Goal: Task Accomplishment & Management: Use online tool/utility

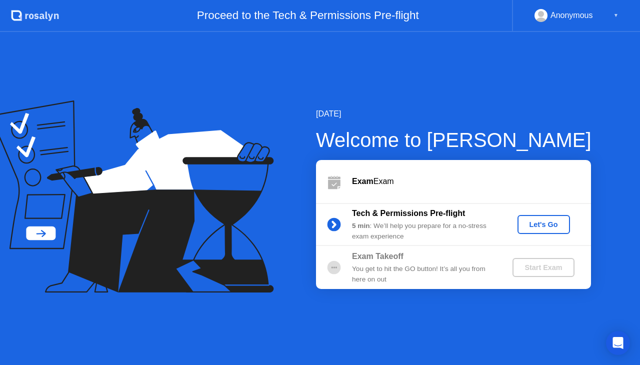
click at [549, 229] on div "Let's Go" at bounding box center [544, 225] width 45 height 8
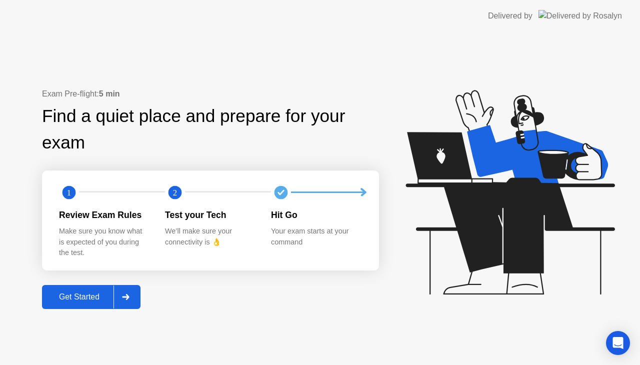
click at [87, 293] on div "Get Started" at bounding box center [79, 297] width 69 height 9
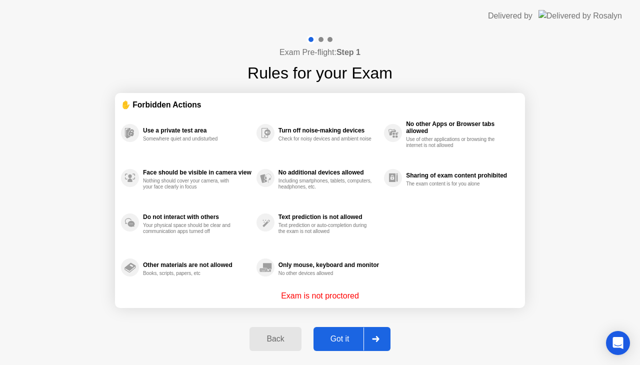
click at [340, 335] on div "Got it" at bounding box center [340, 339] width 47 height 9
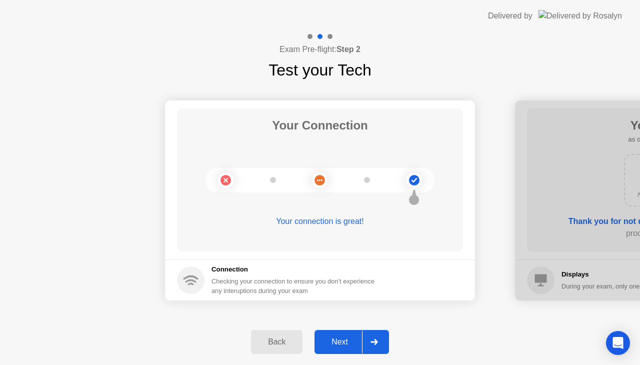
click at [350, 344] on div "Next" at bounding box center [340, 342] width 45 height 9
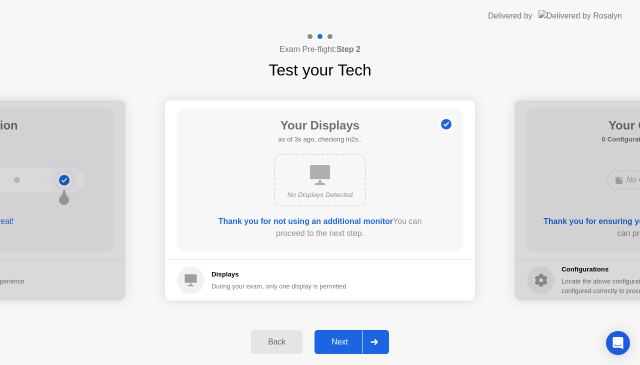
click at [350, 344] on div "Next" at bounding box center [340, 342] width 45 height 9
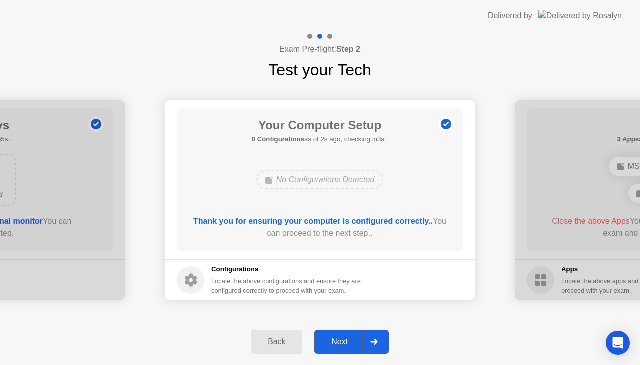
click at [350, 344] on div "Next" at bounding box center [340, 342] width 45 height 9
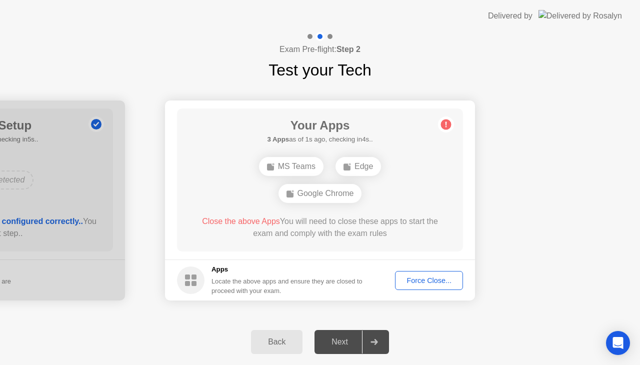
click at [420, 280] on div "Force Close..." at bounding box center [429, 281] width 61 height 8
click at [430, 202] on div "Your Apps Searching for disallowed apps... Google Chrome Close the above App Yo…" at bounding box center [320, 180] width 286 height 143
click at [419, 277] on div "Force Close..." at bounding box center [429, 281] width 61 height 8
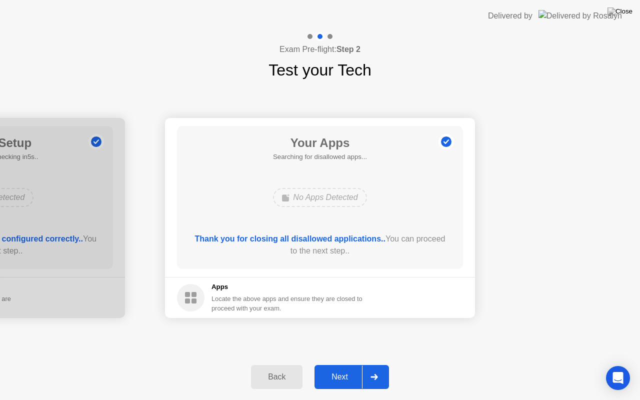
click at [341, 365] on div "Next" at bounding box center [340, 377] width 45 height 9
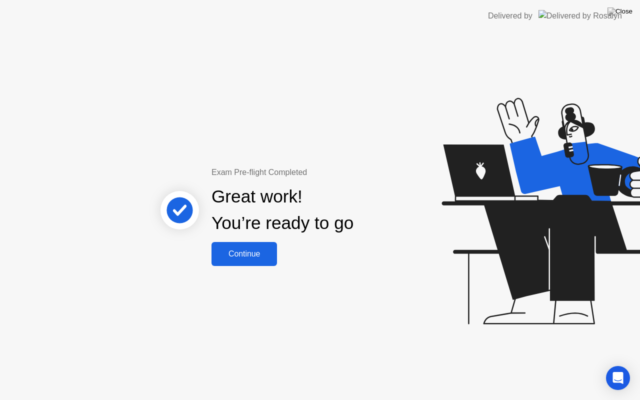
click at [257, 250] on div "Continue" at bounding box center [245, 254] width 60 height 9
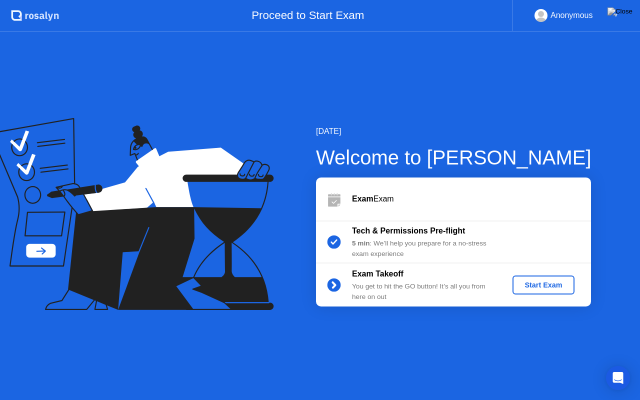
click at [610, 13] on div "Anonymous ▼" at bounding box center [577, 15] width 84 height 13
click at [545, 288] on div "Start Exam" at bounding box center [544, 285] width 54 height 8
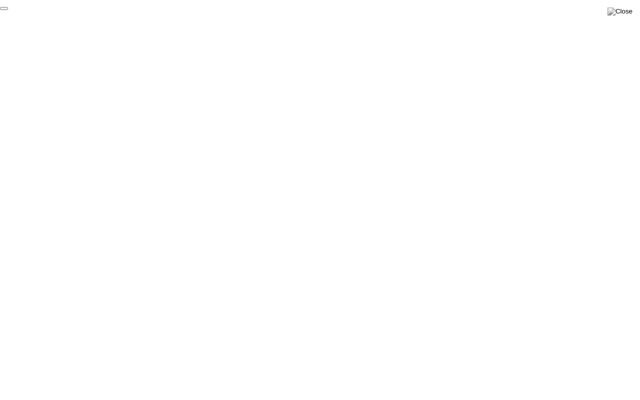
click div "End Proctoring Session"
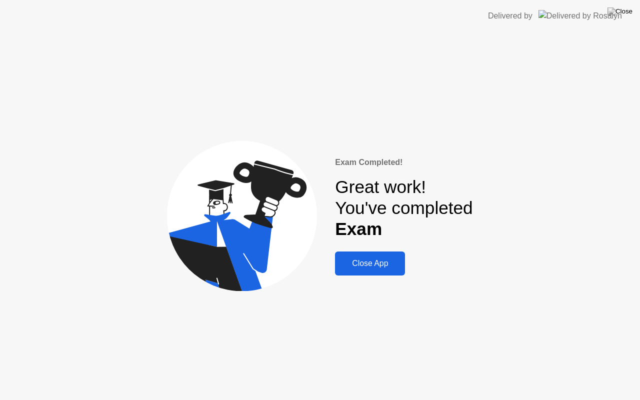
click at [364, 260] on div "Close App" at bounding box center [370, 263] width 64 height 9
